Goal: Task Accomplishment & Management: Manage account settings

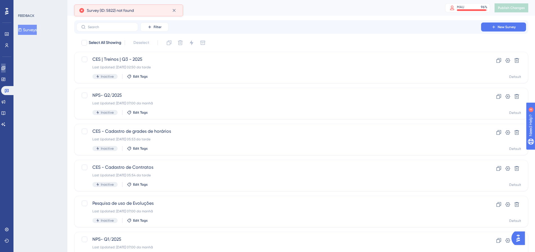
click at [5, 70] on icon at bounding box center [3, 68] width 4 height 4
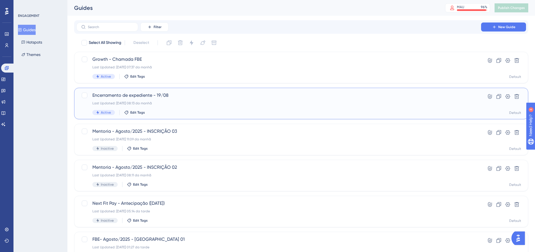
click at [134, 97] on span "Encerramento de expediente - 19/08" at bounding box center [278, 95] width 373 height 7
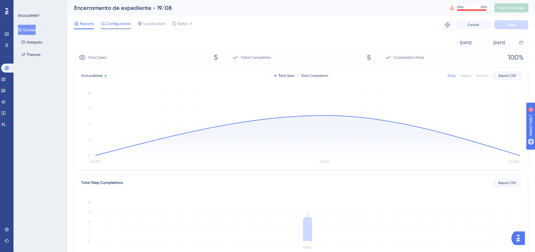
click at [119, 21] on span "Configuration" at bounding box center [118, 23] width 25 height 7
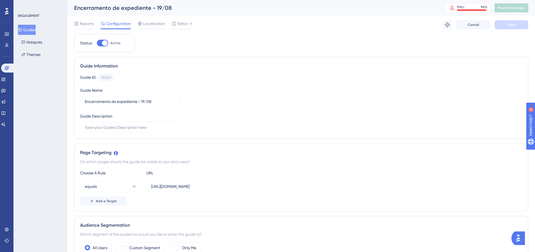
click at [103, 44] on div at bounding box center [105, 43] width 6 height 6
click at [97, 43] on input "Active" at bounding box center [97, 43] width 0 height 0
checkbox input "false"
click at [509, 27] on button "Save" at bounding box center [512, 24] width 34 height 9
